Goal: Manage account settings

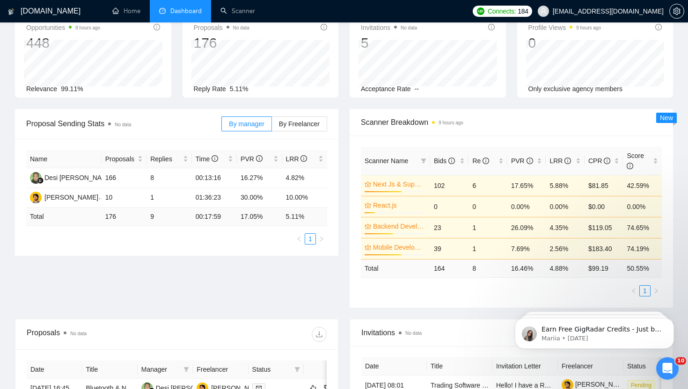
scroll to position [51, 0]
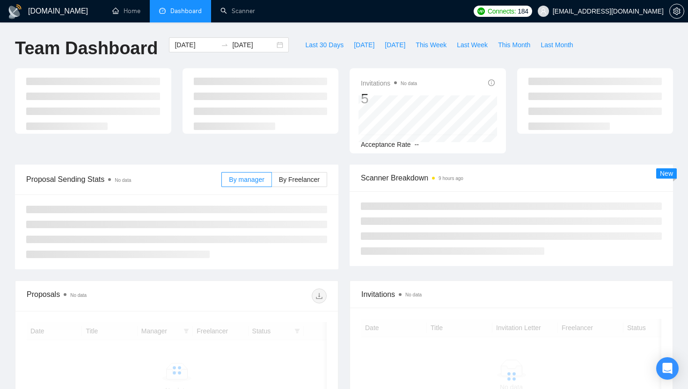
click at [309, 116] on ul at bounding box center [261, 104] width 134 height 52
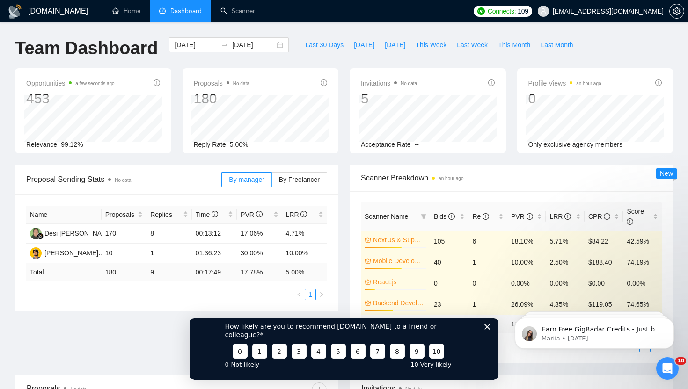
click at [486, 329] on polygon "Close survey" at bounding box center [487, 327] width 6 height 6
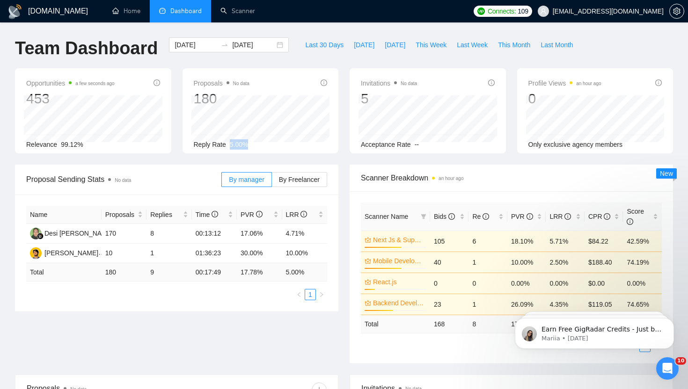
drag, startPoint x: 229, startPoint y: 145, endPoint x: 262, endPoint y: 145, distance: 32.8
click at [262, 145] on div "Reply Rate 5.00%" at bounding box center [261, 144] width 134 height 10
click at [306, 22] on ul "Home Dashboard Scanner" at bounding box center [282, 11] width 371 height 22
click at [672, 18] on div at bounding box center [676, 11] width 15 height 22
click at [676, 12] on icon "setting" at bounding box center [676, 10] width 7 height 7
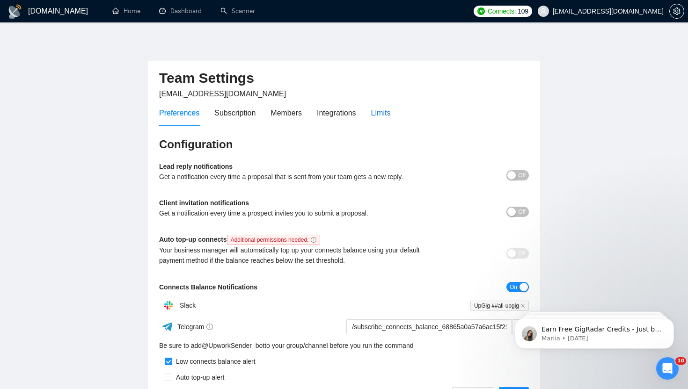
click at [378, 114] on div "Limits" at bounding box center [381, 113] width 20 height 12
